Goal: Book appointment/travel/reservation

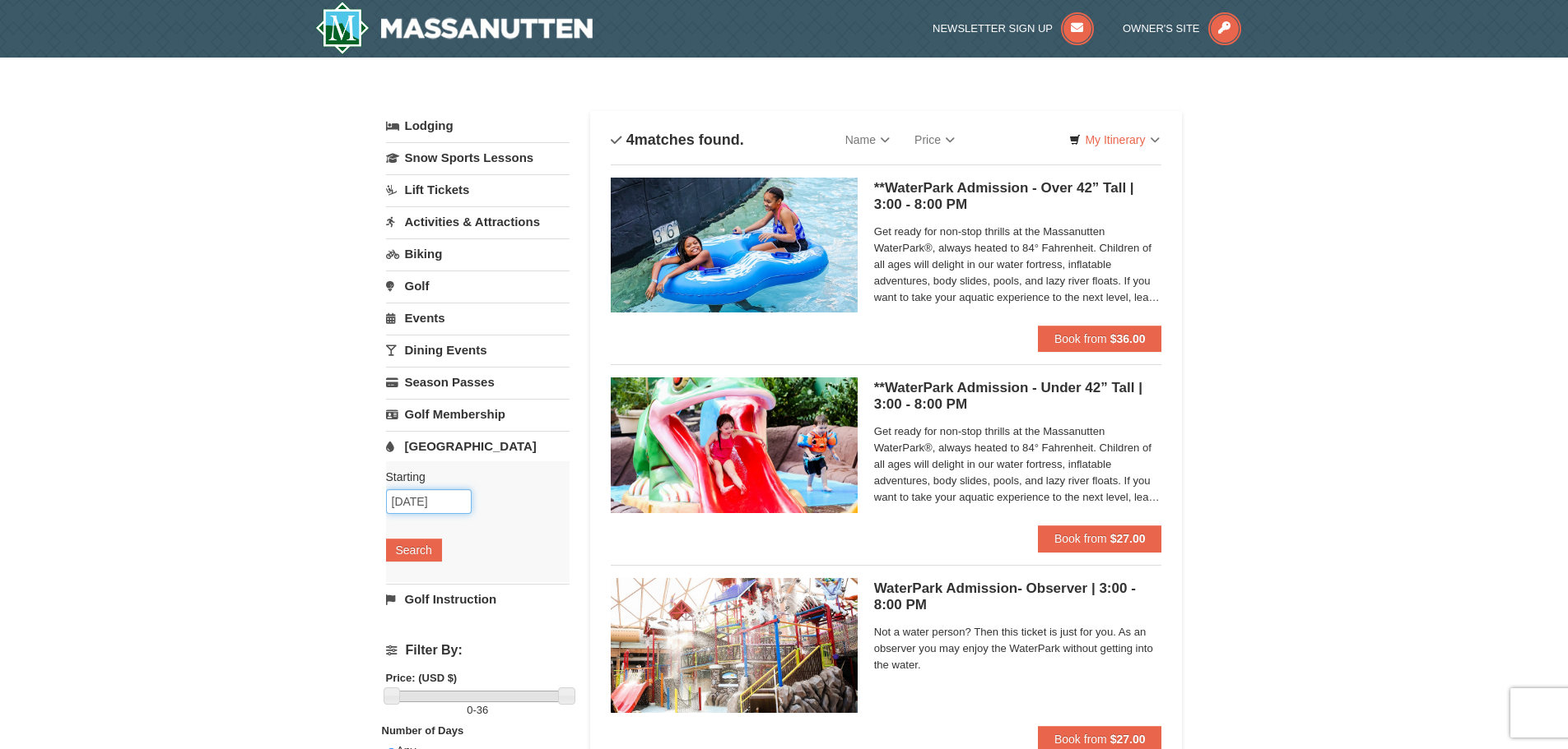
click at [421, 503] on input "[DATE]" at bounding box center [429, 501] width 86 height 25
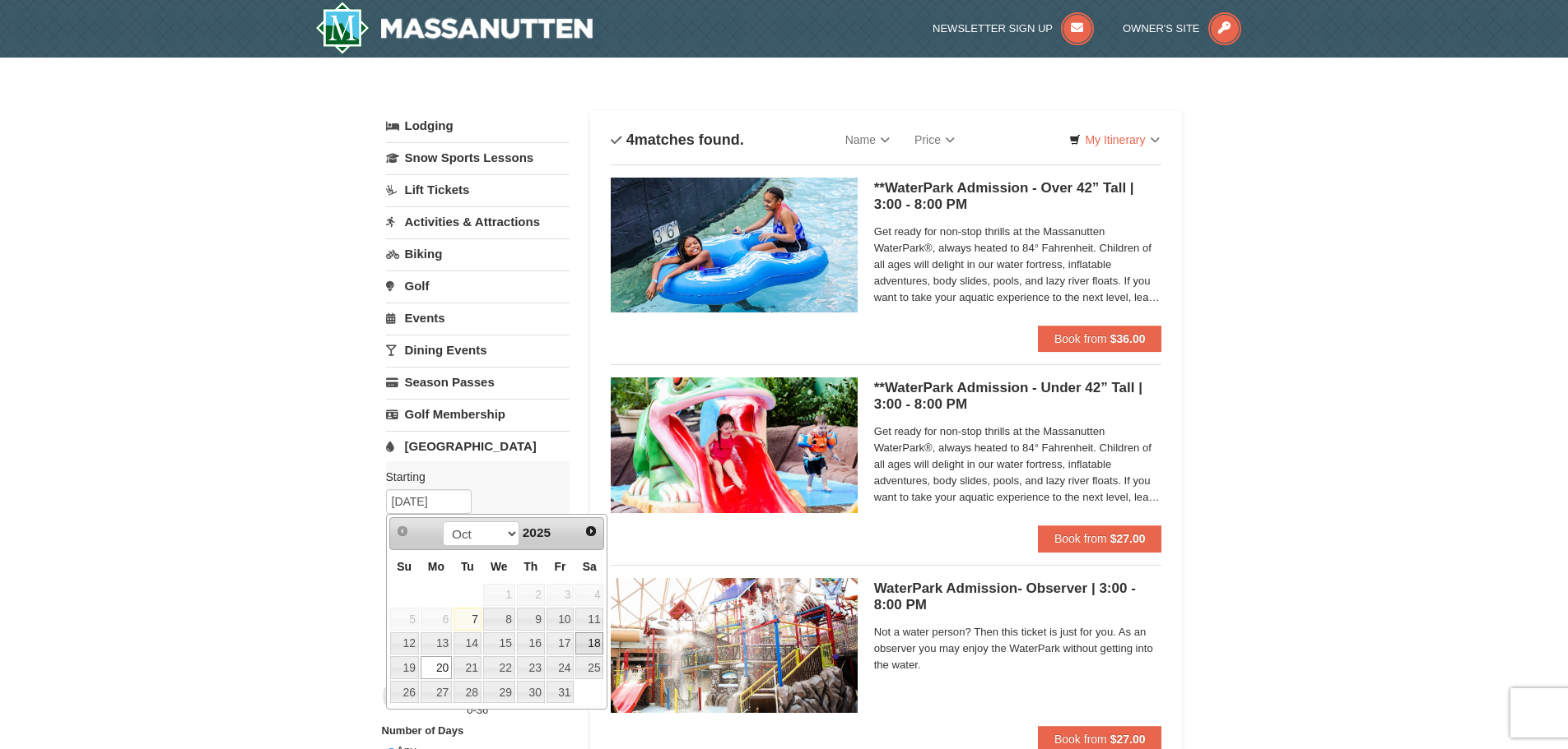
click at [590, 644] on link "18" at bounding box center [590, 644] width 28 height 23
type input "[DATE]"
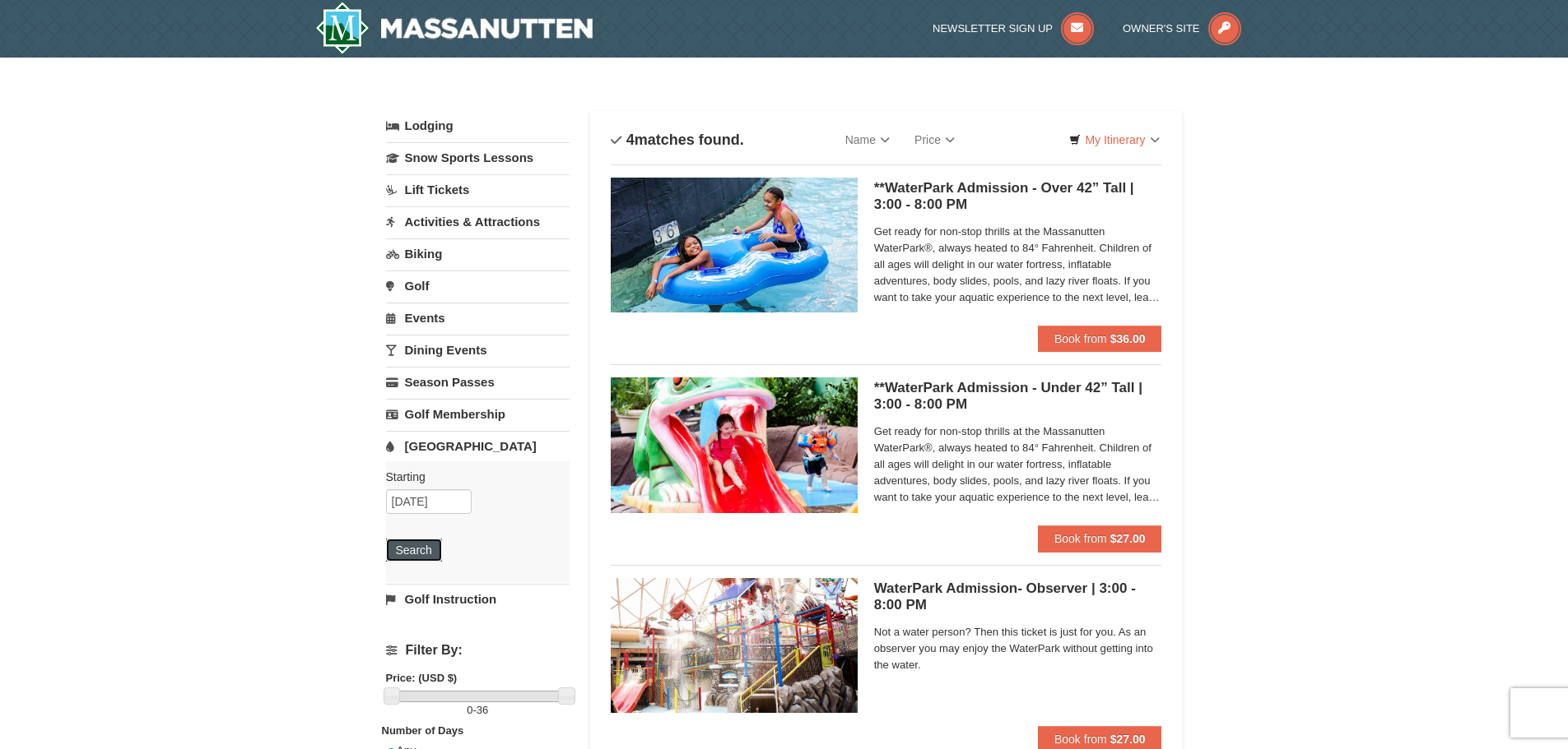
click at [426, 556] on button "Search" at bounding box center [414, 550] width 56 height 23
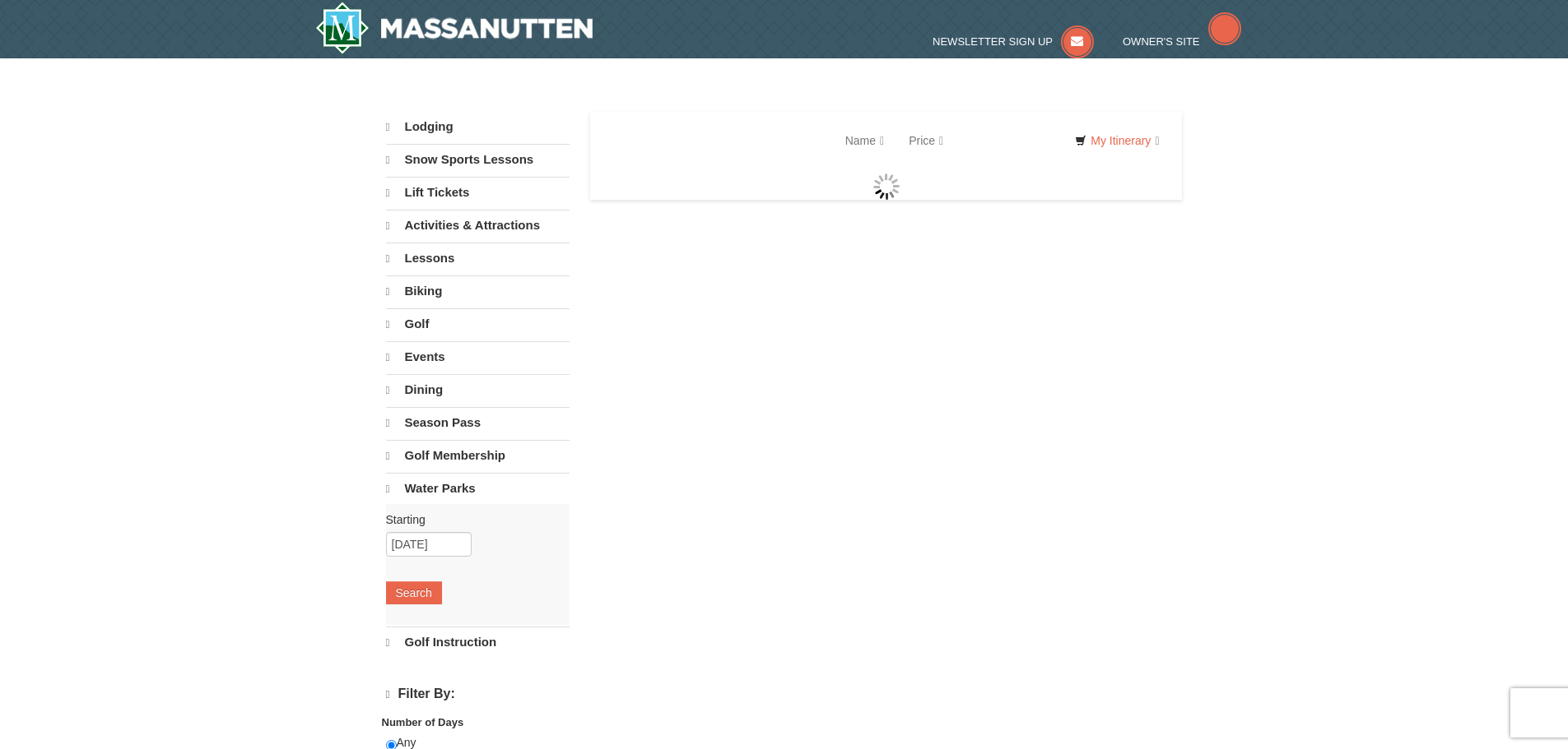
select select "10"
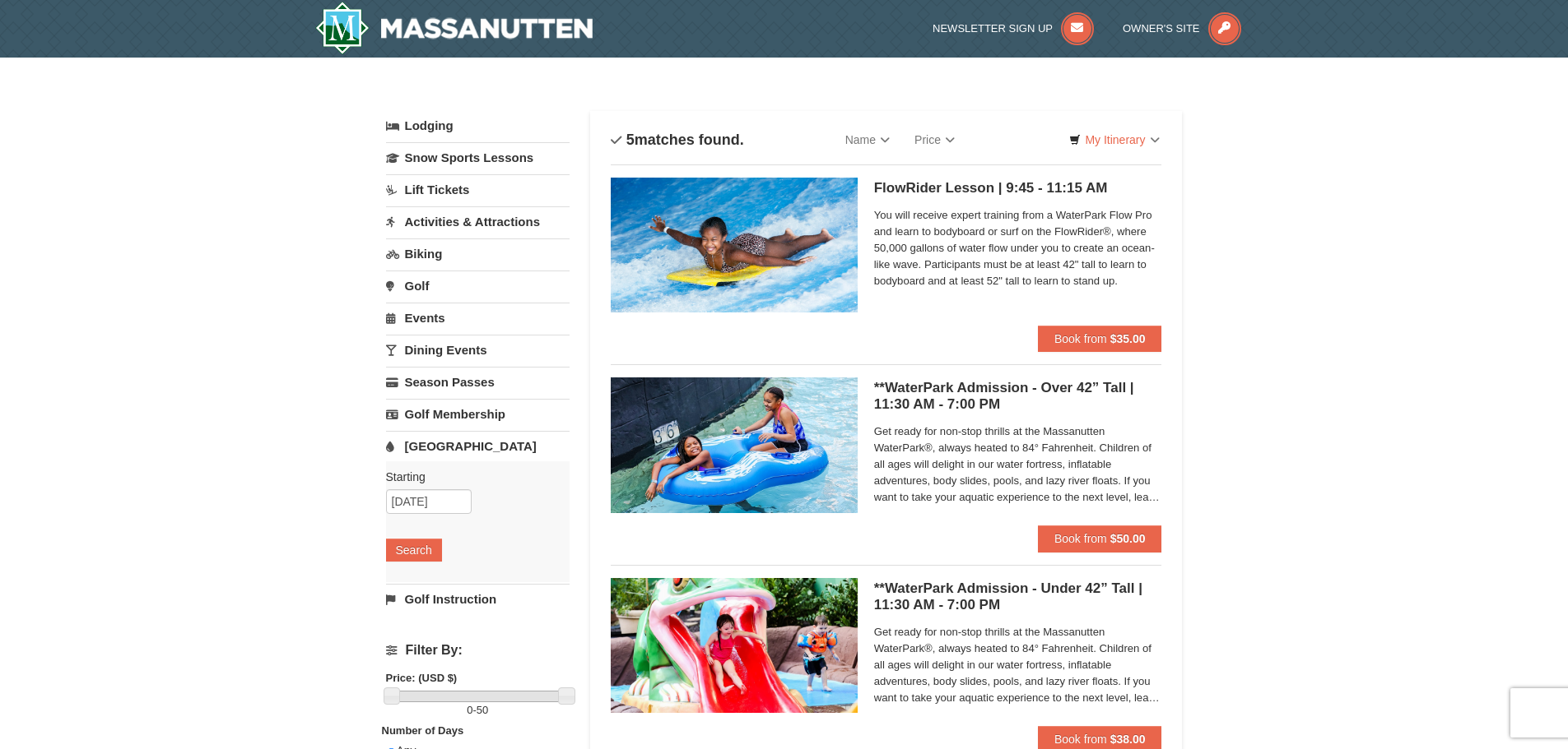
click at [447, 226] on link "Activities & Attractions" at bounding box center [478, 221] width 183 height 30
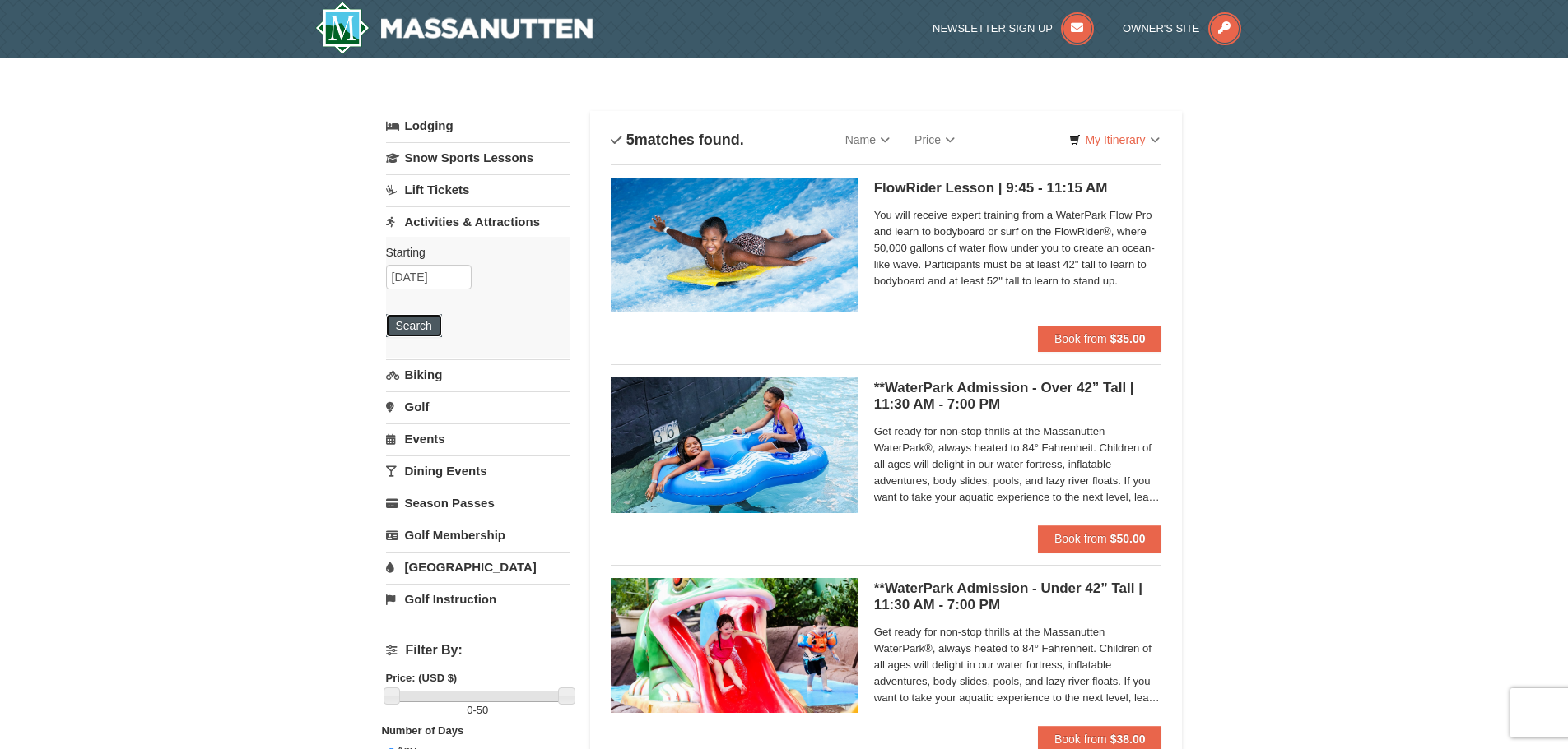
click at [417, 322] on button "Search" at bounding box center [414, 326] width 56 height 23
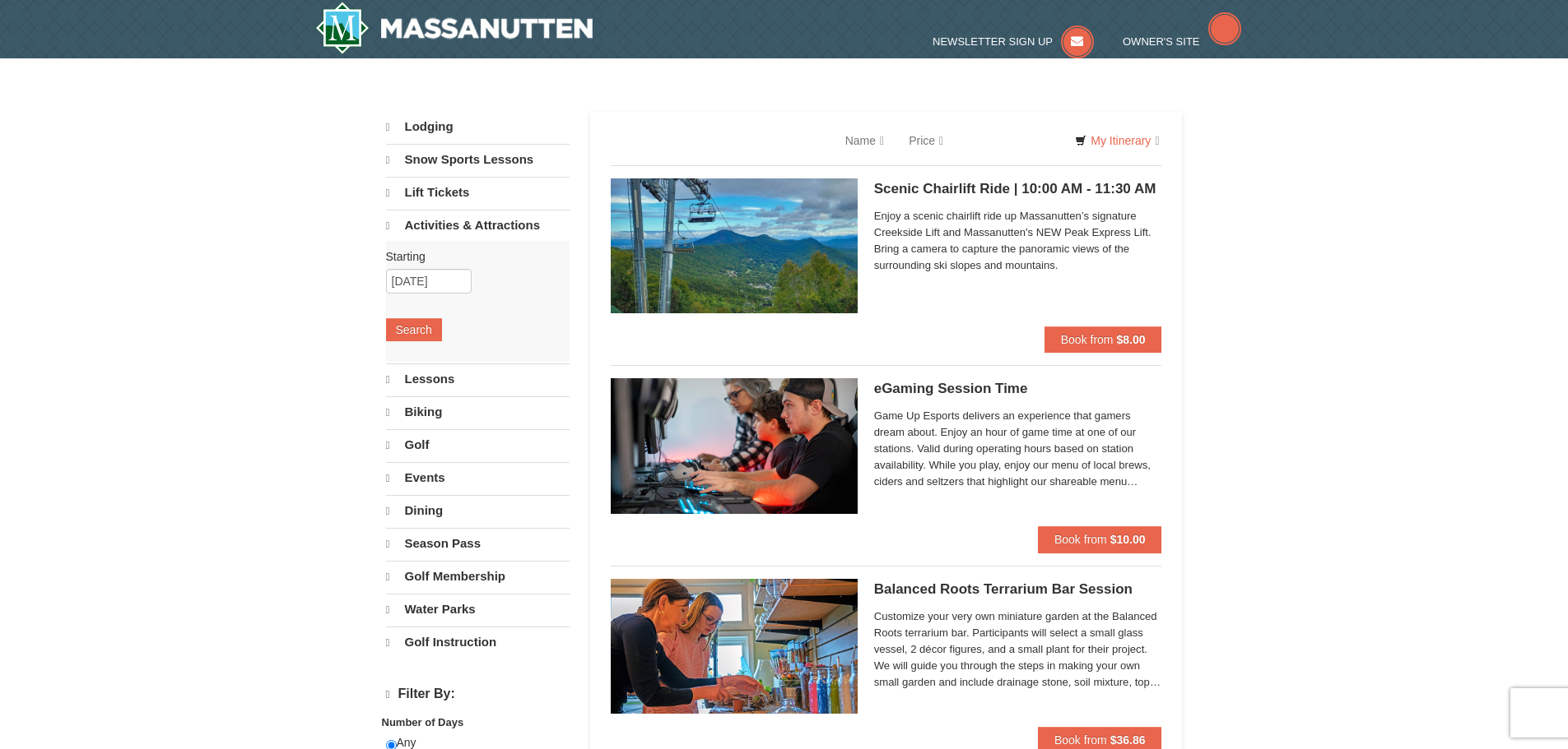
select select "10"
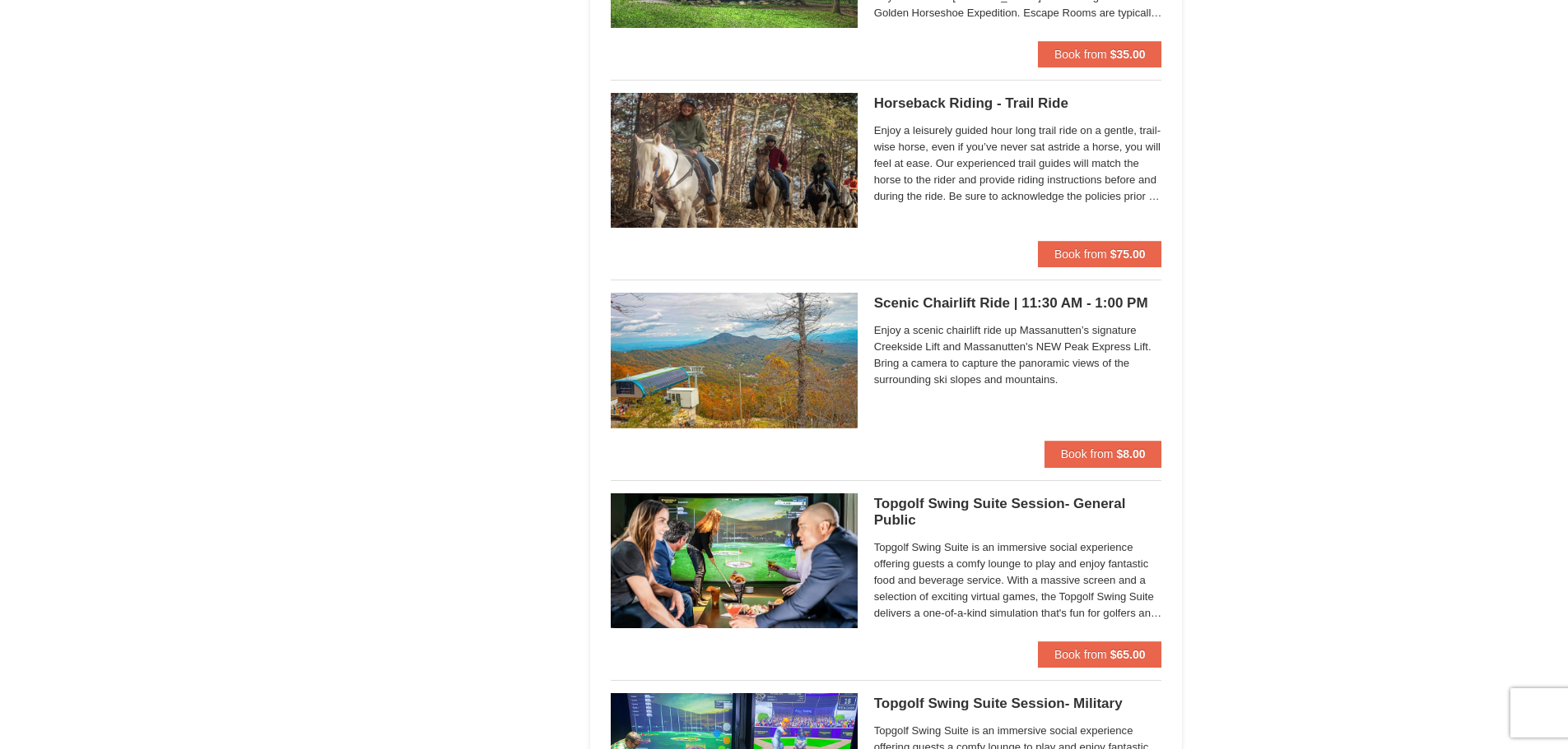
scroll to position [2138, 0]
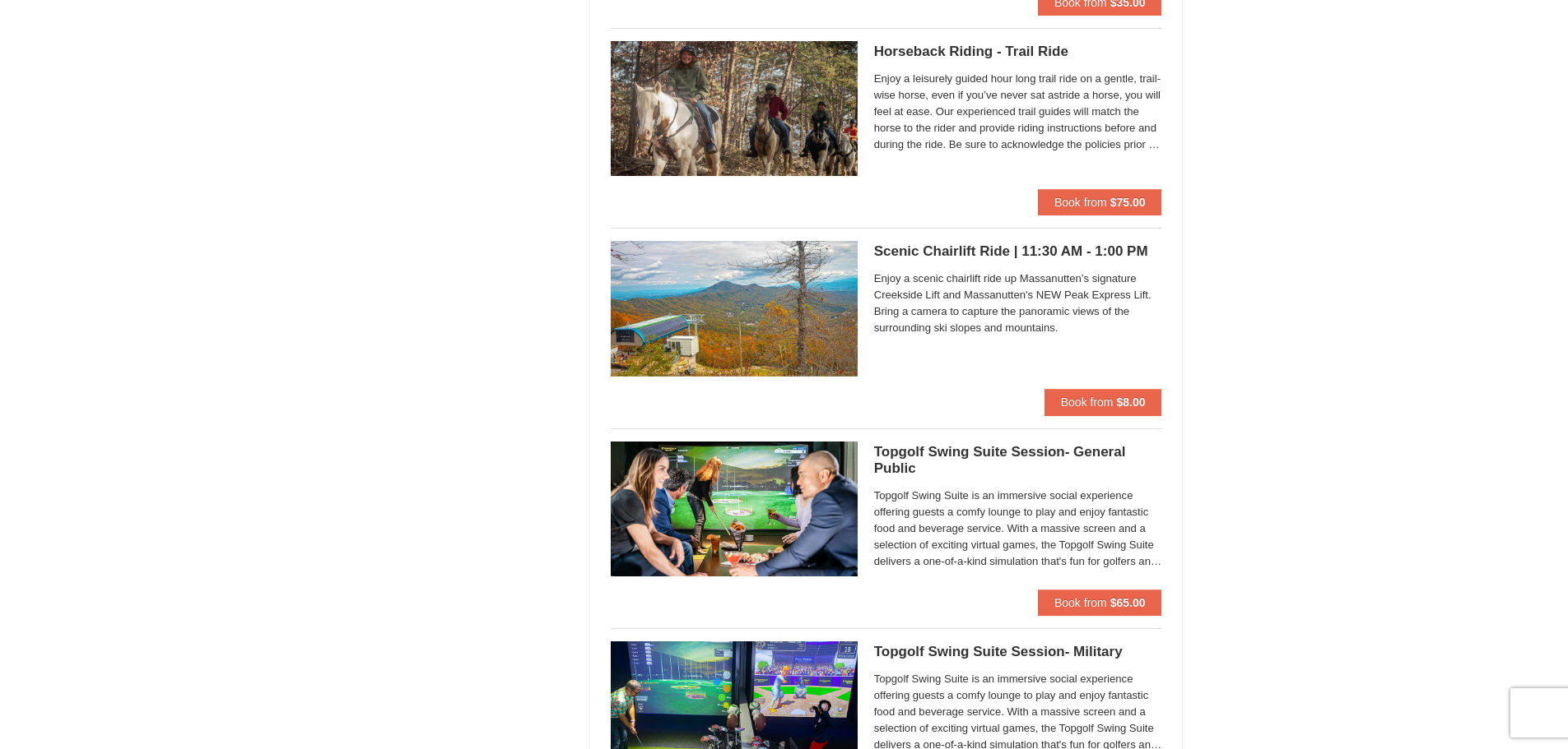
drag, startPoint x: 948, startPoint y: 289, endPoint x: 1431, endPoint y: 264, distance: 483.6
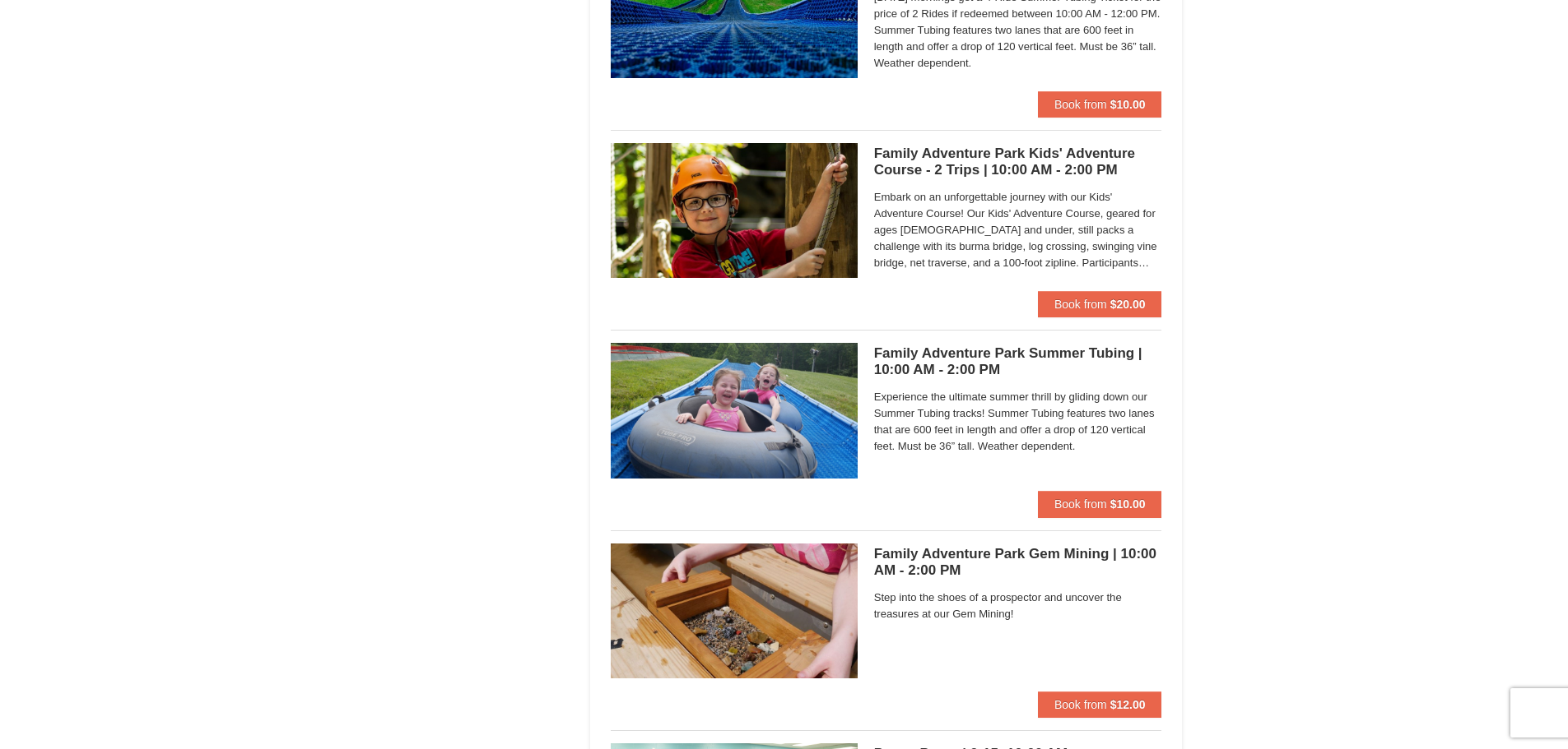
scroll to position [4441, 0]
